Goal: Book appointment/travel/reservation

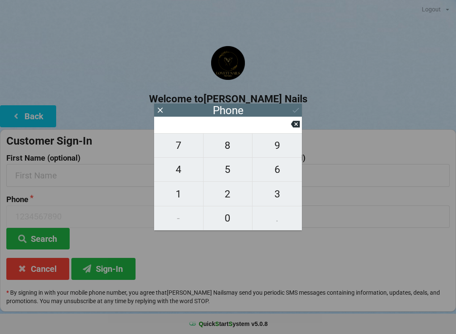
click at [231, 149] on span "8" at bounding box center [228, 145] width 49 height 18
type input "8"
click at [279, 195] on span "3" at bounding box center [277, 194] width 49 height 18
type input "83"
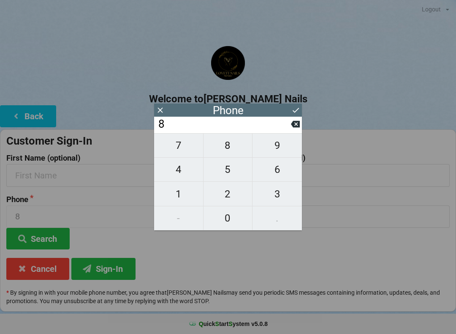
type input "83"
click at [233, 196] on span "2" at bounding box center [228, 194] width 49 height 18
type input "832"
click at [233, 150] on span "8" at bounding box center [228, 145] width 49 height 18
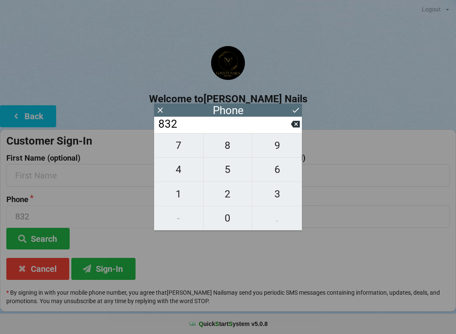
type input "8328"
click at [234, 149] on span "8" at bounding box center [228, 145] width 49 height 18
type input "83288"
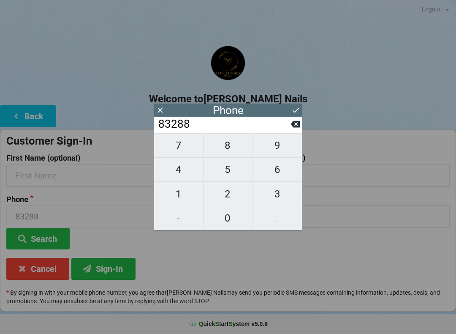
click at [186, 172] on span "4" at bounding box center [178, 169] width 49 height 18
type input "832884"
click at [184, 174] on span "4" at bounding box center [178, 169] width 49 height 18
type input "8328844"
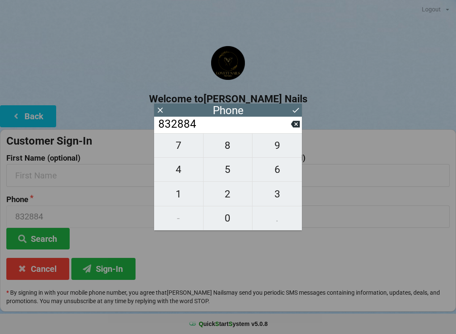
type input "8328844"
click at [233, 171] on span "5" at bounding box center [228, 169] width 49 height 18
type input "83288445"
click at [230, 171] on span "5" at bounding box center [228, 169] width 49 height 18
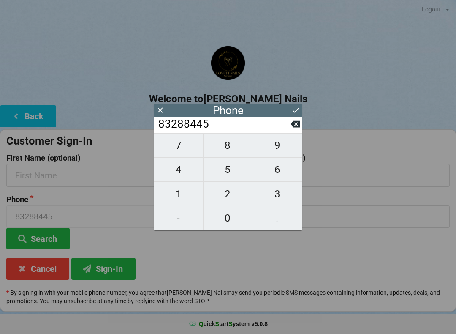
type input "832884455"
click at [234, 190] on span "2" at bounding box center [228, 194] width 49 height 18
type input "8328844552"
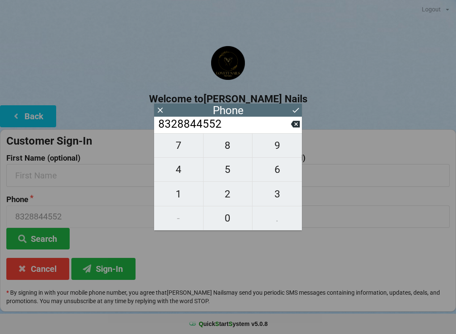
click at [39, 233] on button "Search" at bounding box center [37, 239] width 63 height 22
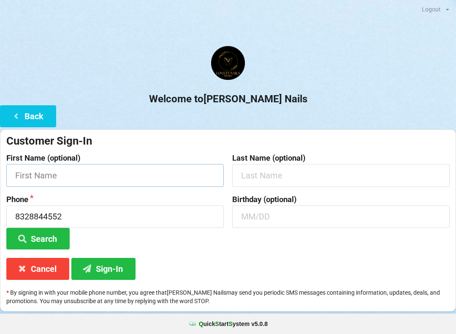
click at [102, 172] on input "text" at bounding box center [114, 175] width 217 height 22
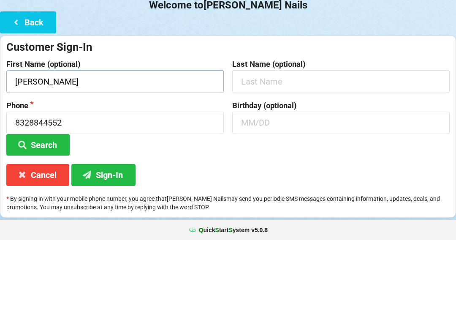
type input "[PERSON_NAME]"
click at [302, 164] on input "text" at bounding box center [340, 175] width 217 height 22
click at [278, 205] on input "text" at bounding box center [340, 216] width 217 height 22
type input "10/12"
click at [52, 228] on button "Search" at bounding box center [37, 239] width 63 height 22
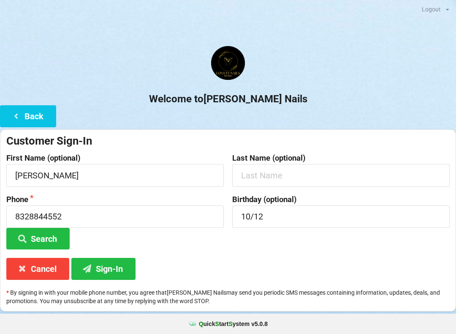
click at [106, 269] on button "Sign-In" at bounding box center [103, 269] width 64 height 22
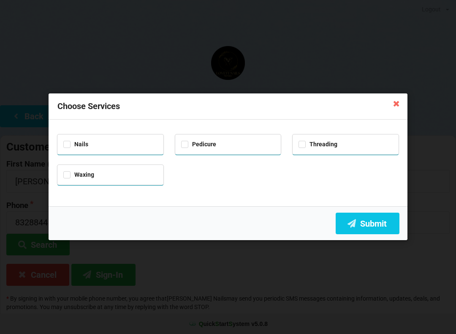
click at [217, 140] on div "Pedicure" at bounding box center [228, 144] width 94 height 10
checkbox input "true"
click at [375, 220] on button "Submit" at bounding box center [368, 223] width 64 height 22
